Goal: Task Accomplishment & Management: Use online tool/utility

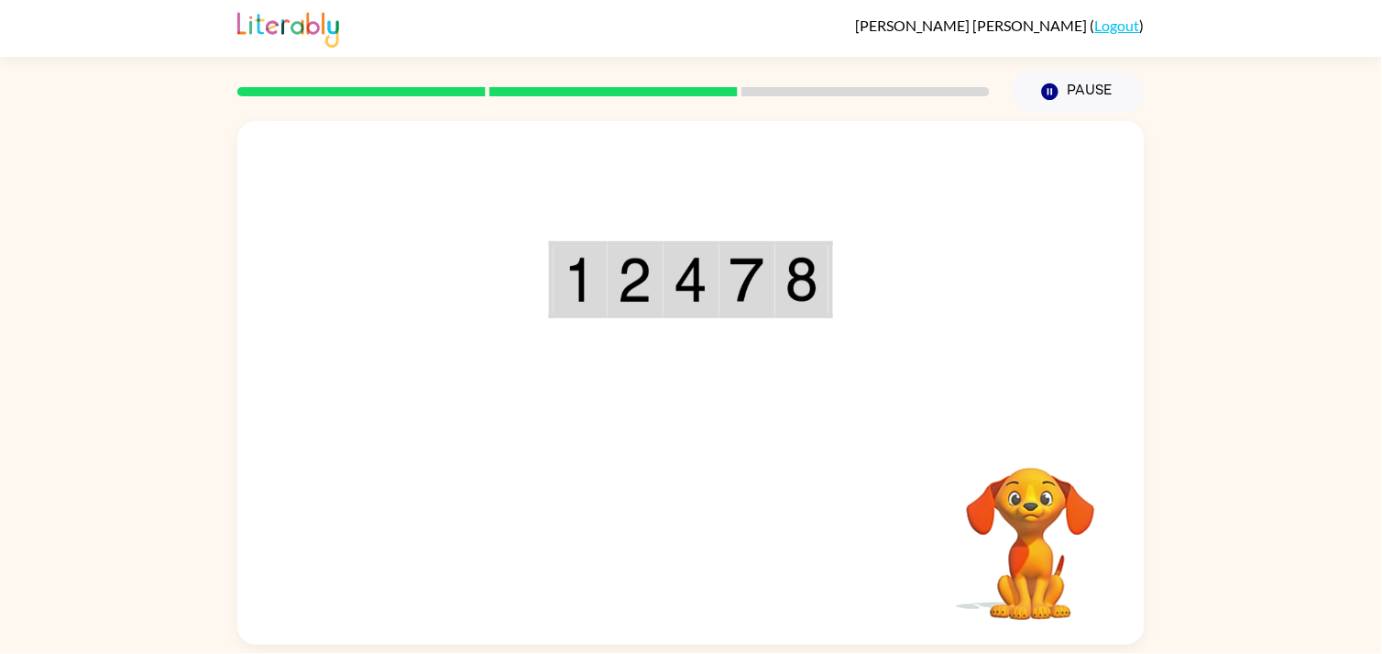
click at [717, 555] on div "Your browser must support playing .mp4 files to use Literably. Please try using…" at bounding box center [691, 382] width 908 height 523
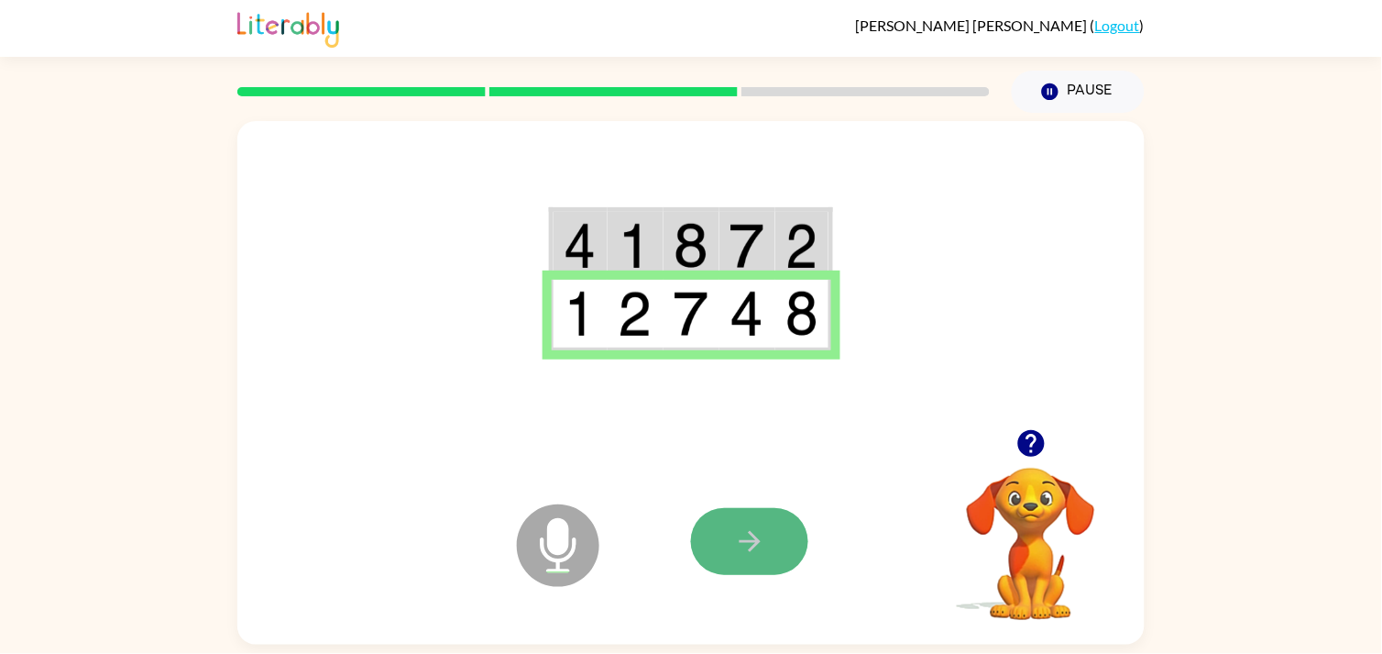
click at [741, 544] on icon "button" at bounding box center [750, 541] width 32 height 32
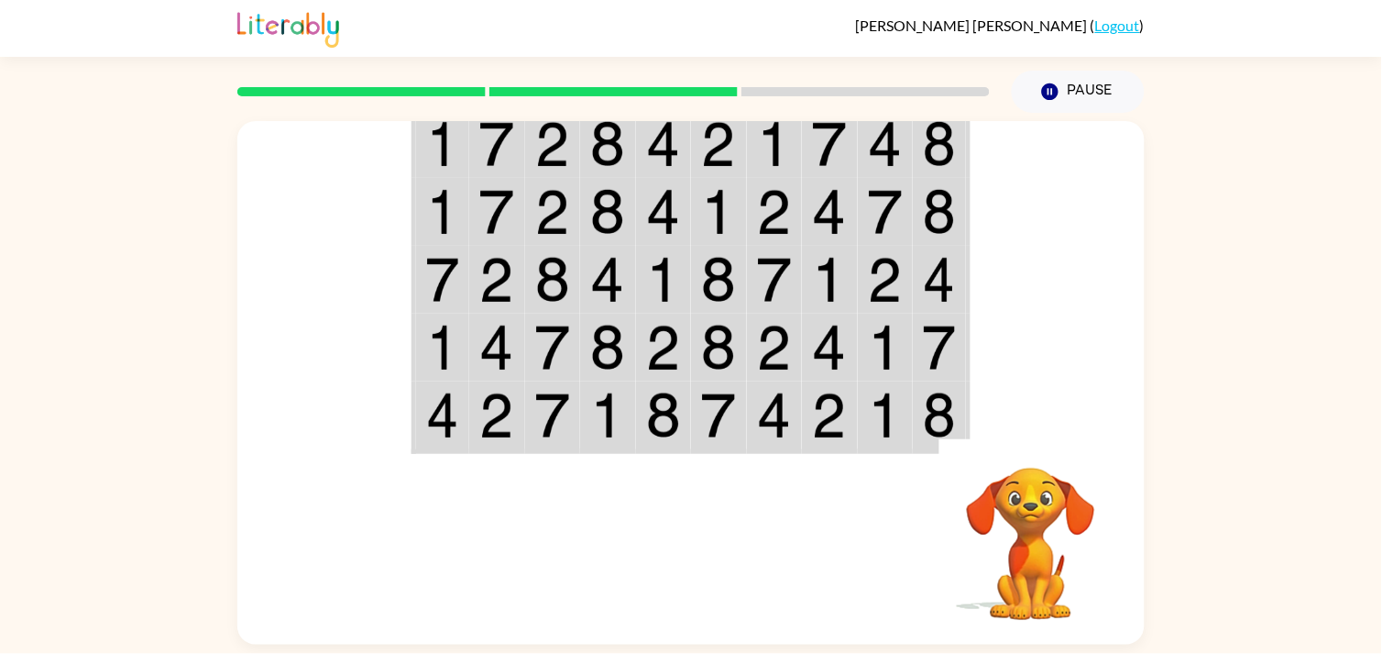
click at [738, 562] on div at bounding box center [826, 541] width 270 height 206
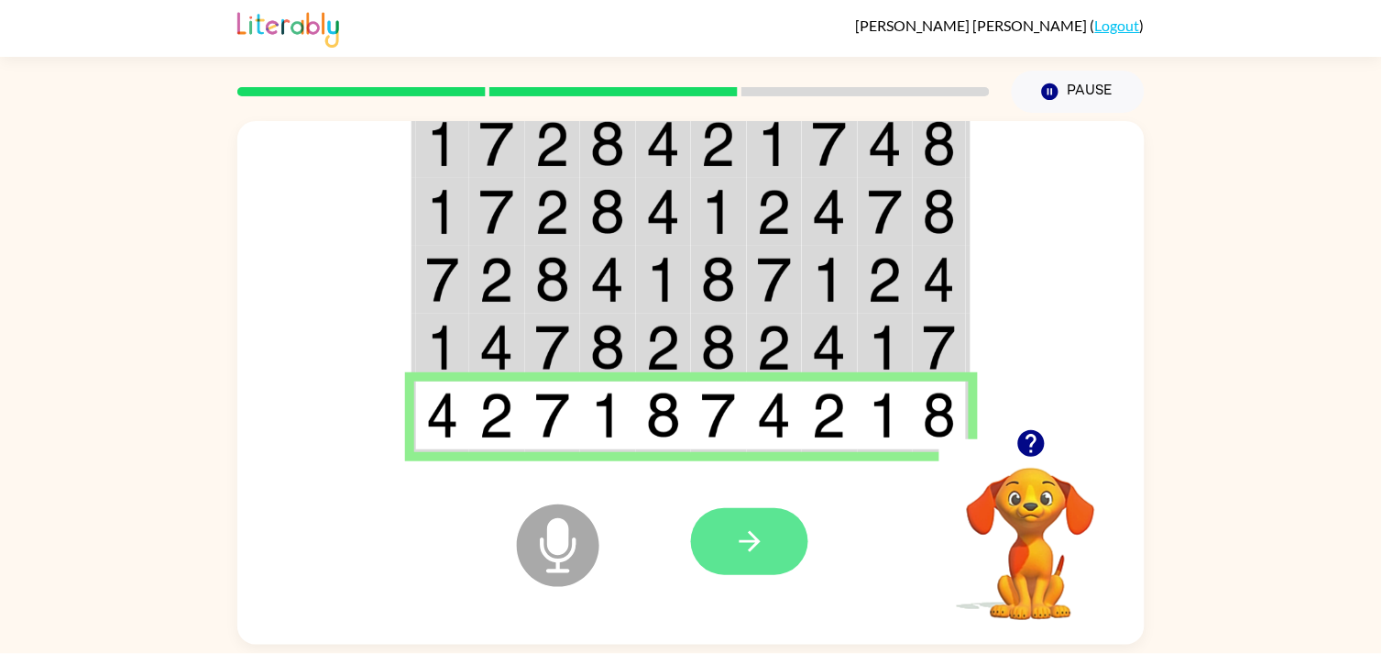
click at [766, 548] on button "button" at bounding box center [749, 541] width 117 height 67
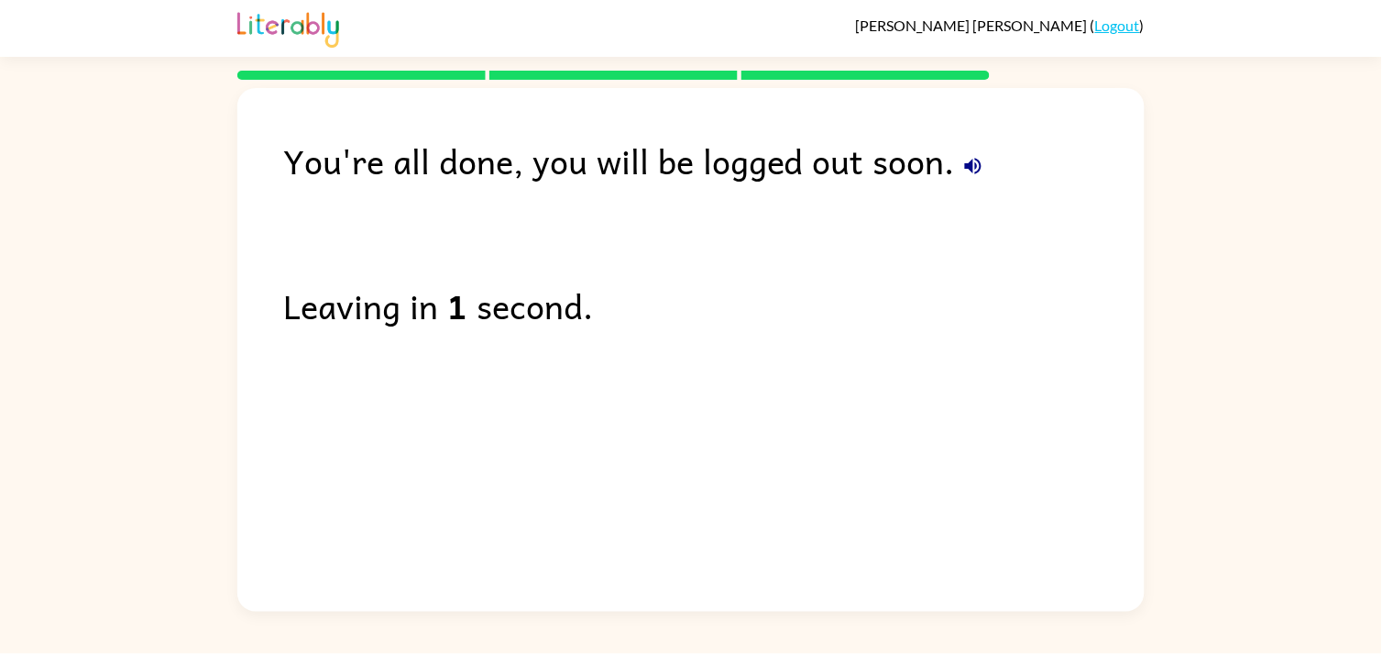
click at [967, 165] on icon "button" at bounding box center [973, 166] width 17 height 17
